Goal: Information Seeking & Learning: Check status

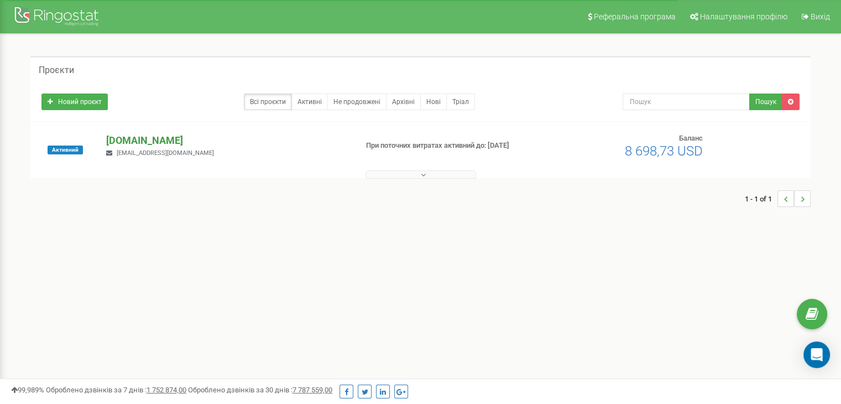
drag, startPoint x: 0, startPoint y: 0, endPoint x: 133, endPoint y: 144, distance: 196.1
click at [133, 144] on p "[DOMAIN_NAME]" at bounding box center [227, 140] width 242 height 14
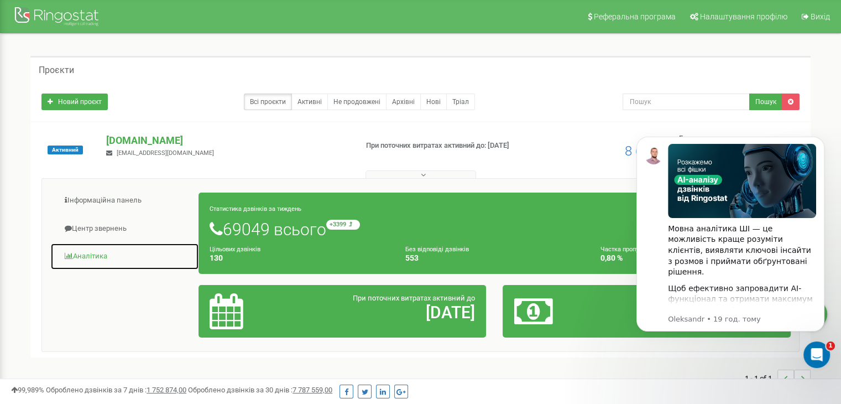
click at [79, 257] on link "Аналiтика" at bounding box center [124, 256] width 149 height 27
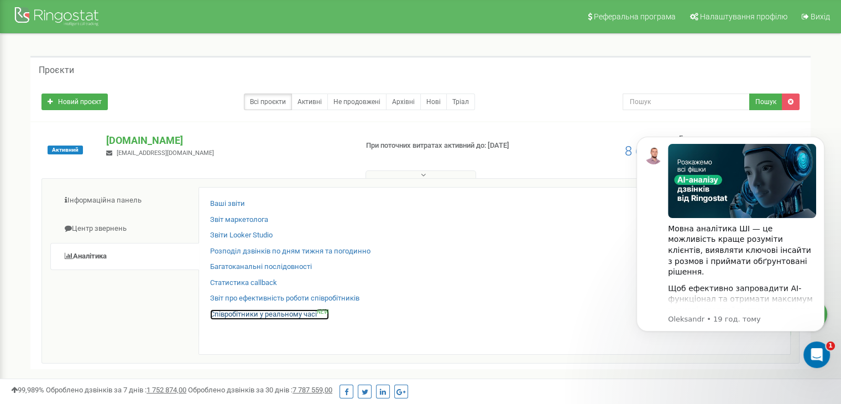
click at [280, 316] on link "Співробітники у реальному часі NEW" at bounding box center [269, 314] width 119 height 11
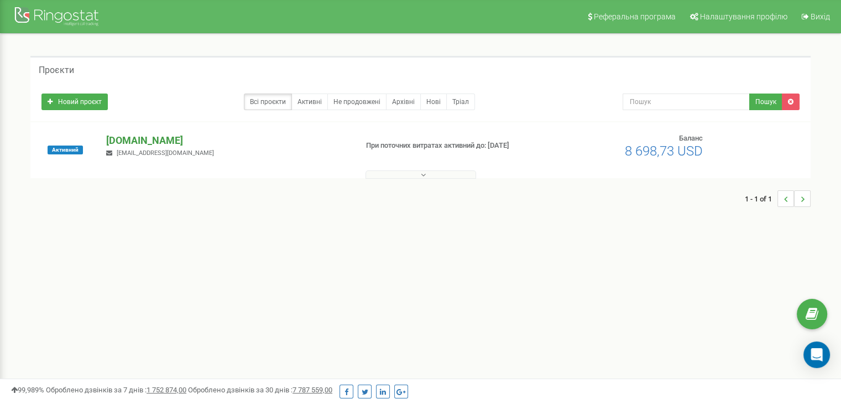
click at [121, 140] on p "[DOMAIN_NAME]" at bounding box center [227, 140] width 242 height 14
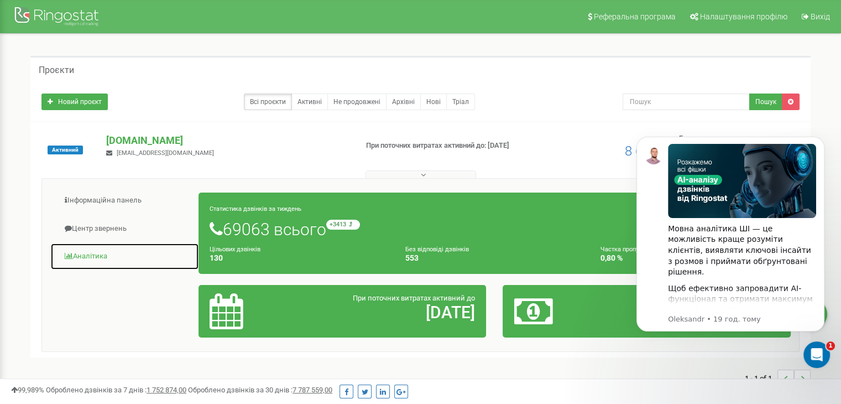
click at [94, 255] on link "Аналiтика" at bounding box center [124, 256] width 149 height 27
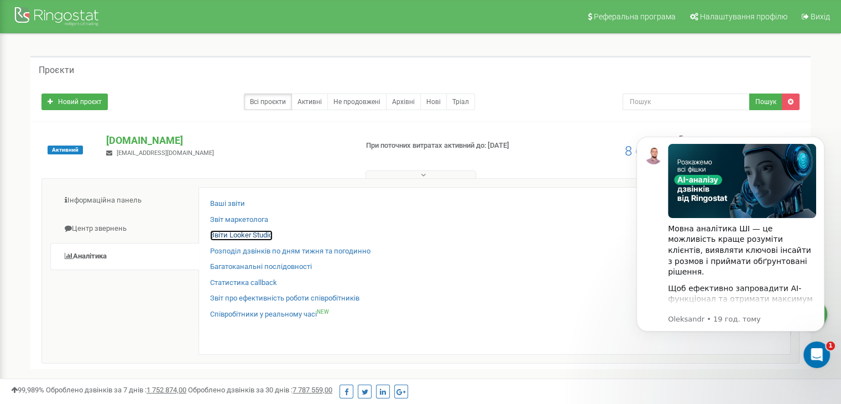
click at [248, 235] on link "Звіти Looker Studio" at bounding box center [241, 235] width 63 height 11
click at [821, 351] on icon "Відкрити програму для спілкування Intercom" at bounding box center [816, 353] width 18 height 18
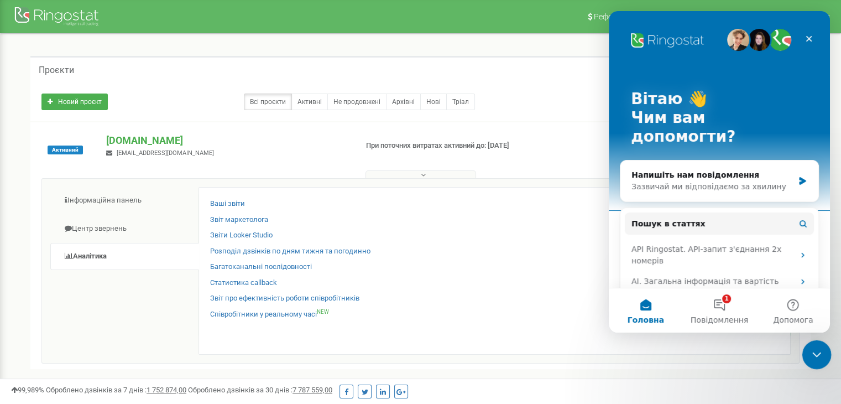
click at [821, 351] on icon "Закрити програму для спілкування Intercom" at bounding box center [815, 352] width 13 height 13
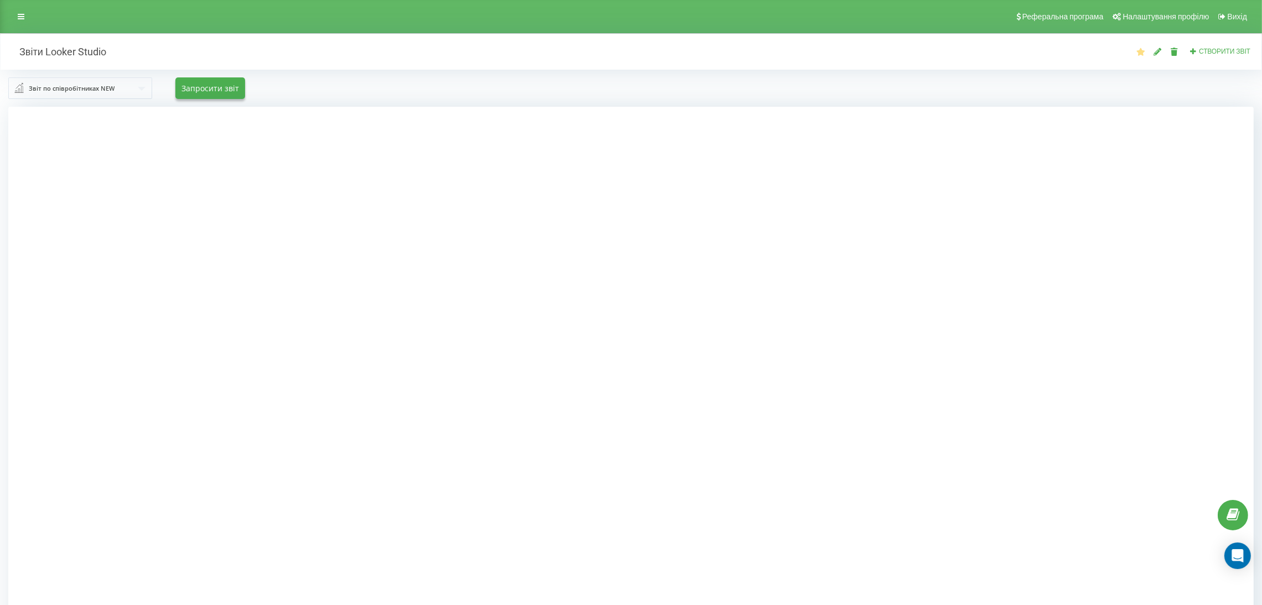
click at [1156, 262] on div at bounding box center [630, 409] width 1245 height 605
click at [1039, 415] on div at bounding box center [630, 409] width 1245 height 605
click at [211, 441] on div at bounding box center [630, 409] width 1245 height 605
click at [240, 273] on div at bounding box center [630, 409] width 1245 height 605
